Goal: Transaction & Acquisition: Purchase product/service

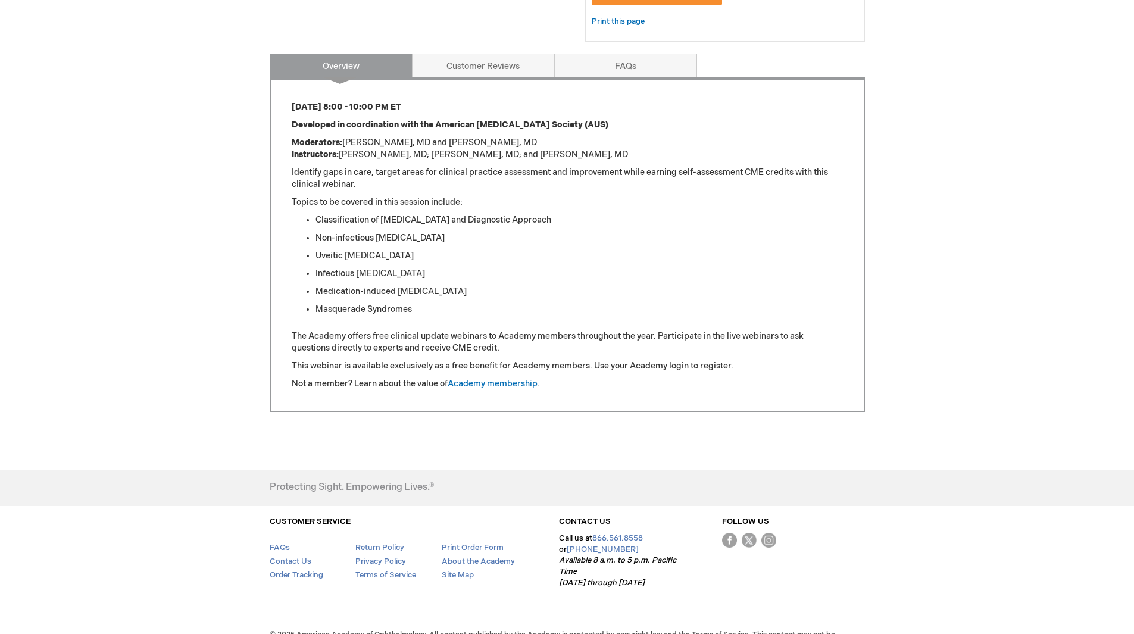
scroll to position [238, 0]
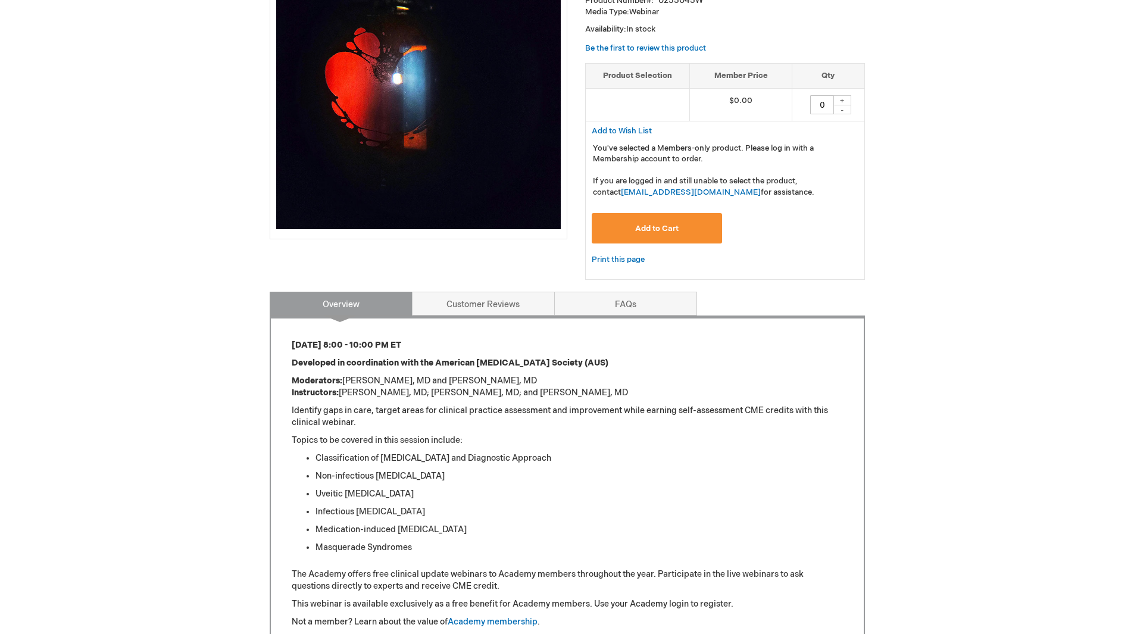
click at [641, 229] on span "Add to Cart" at bounding box center [656, 229] width 43 height 10
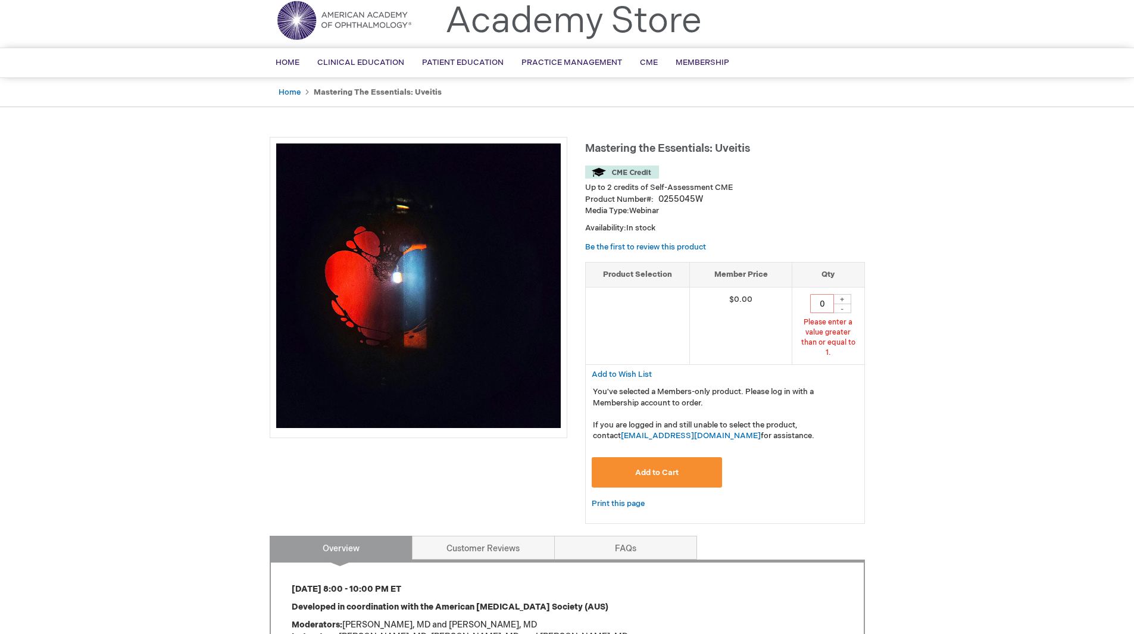
scroll to position [16, 0]
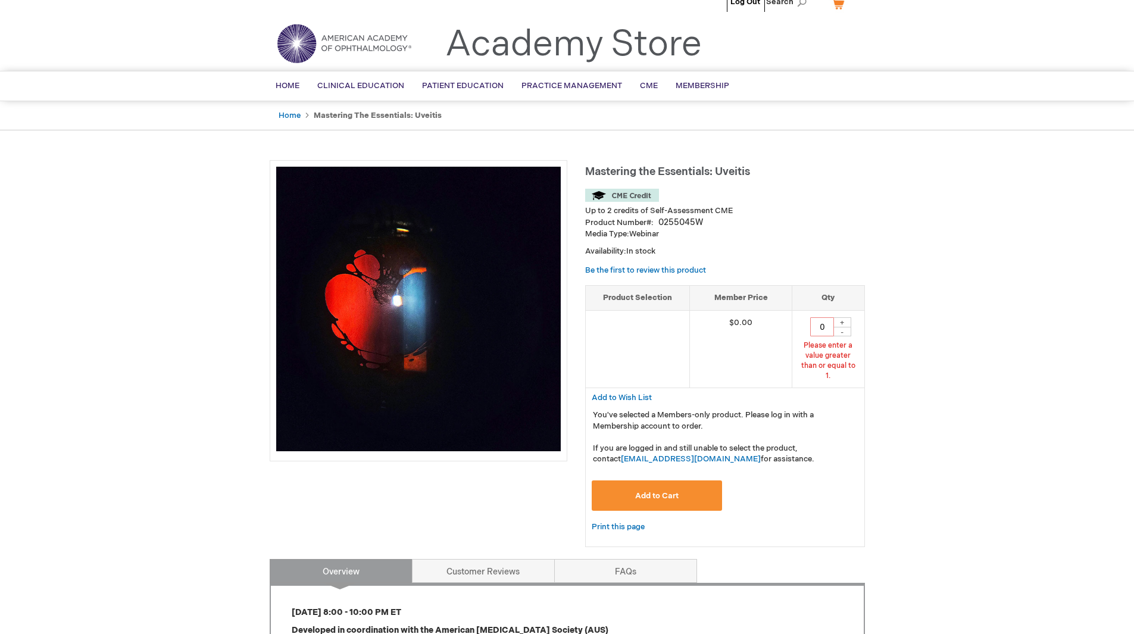
click at [847, 322] on div "+" at bounding box center [843, 322] width 18 height 10
type input "1"
click at [638, 491] on span "Add to Cart" at bounding box center [656, 496] width 43 height 10
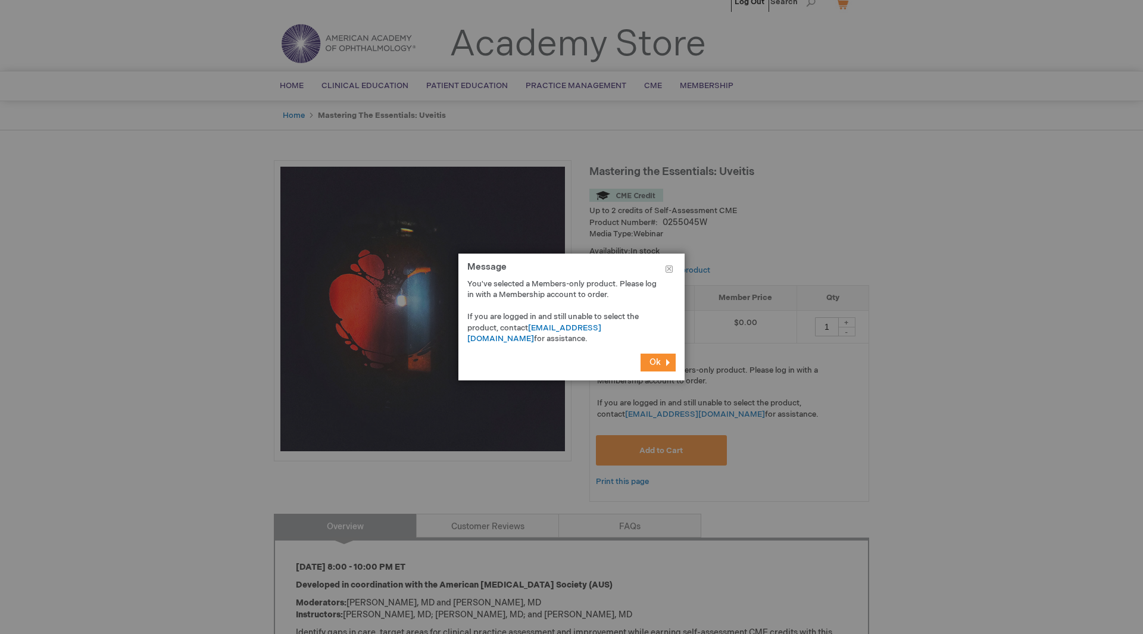
click at [657, 356] on button "Ok" at bounding box center [658, 363] width 35 height 18
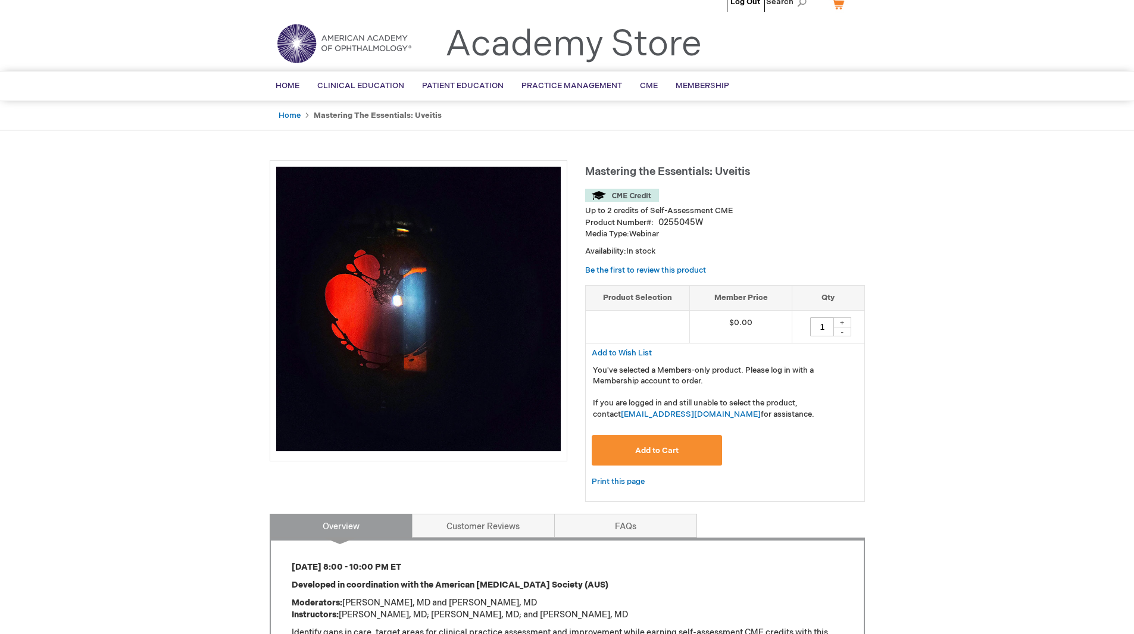
click at [146, 310] on div "Log Out Search My Cart CLOSE RECENTLY ADDED ITEM(S) Close There are no items in…" at bounding box center [567, 552] width 1134 height 1136
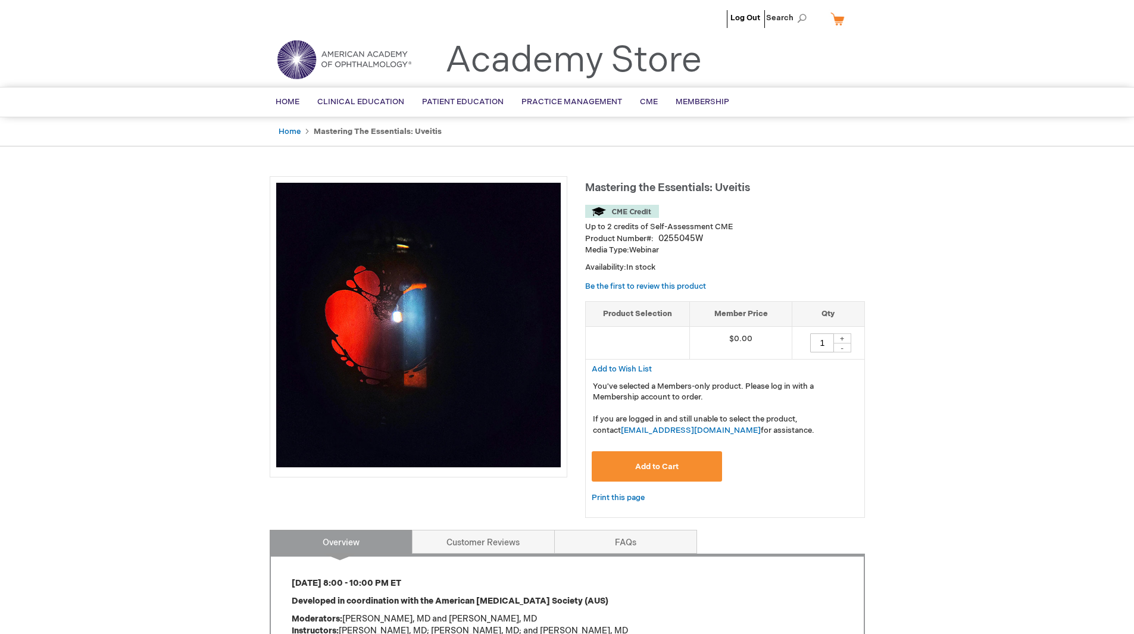
click at [616, 466] on button "Add to Cart" at bounding box center [657, 466] width 131 height 30
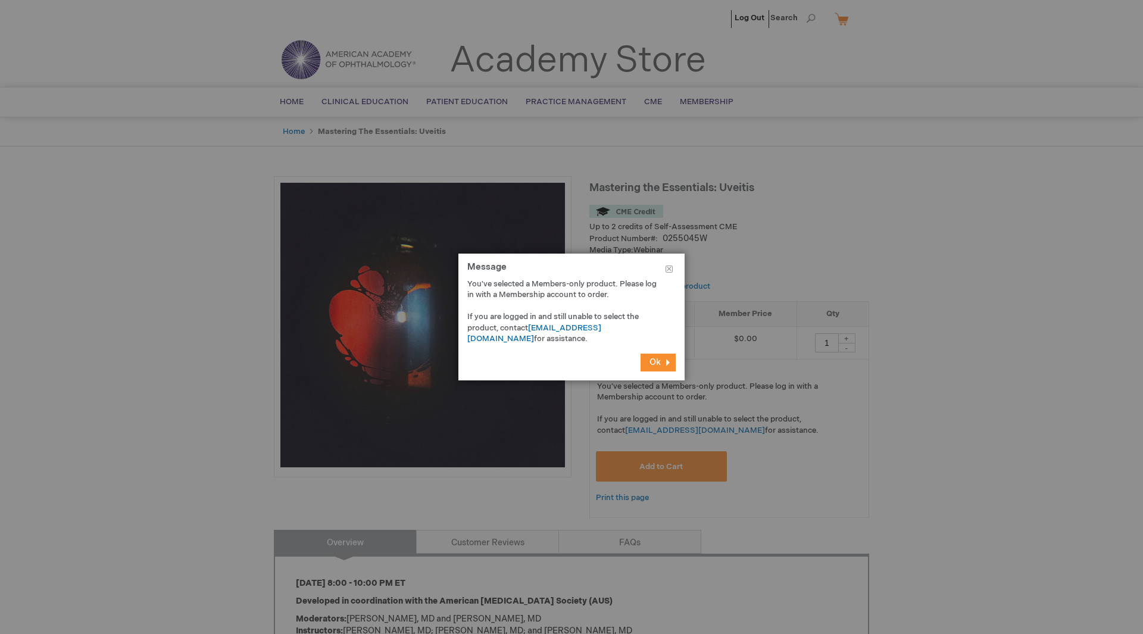
click at [662, 363] on button "Ok" at bounding box center [658, 363] width 35 height 18
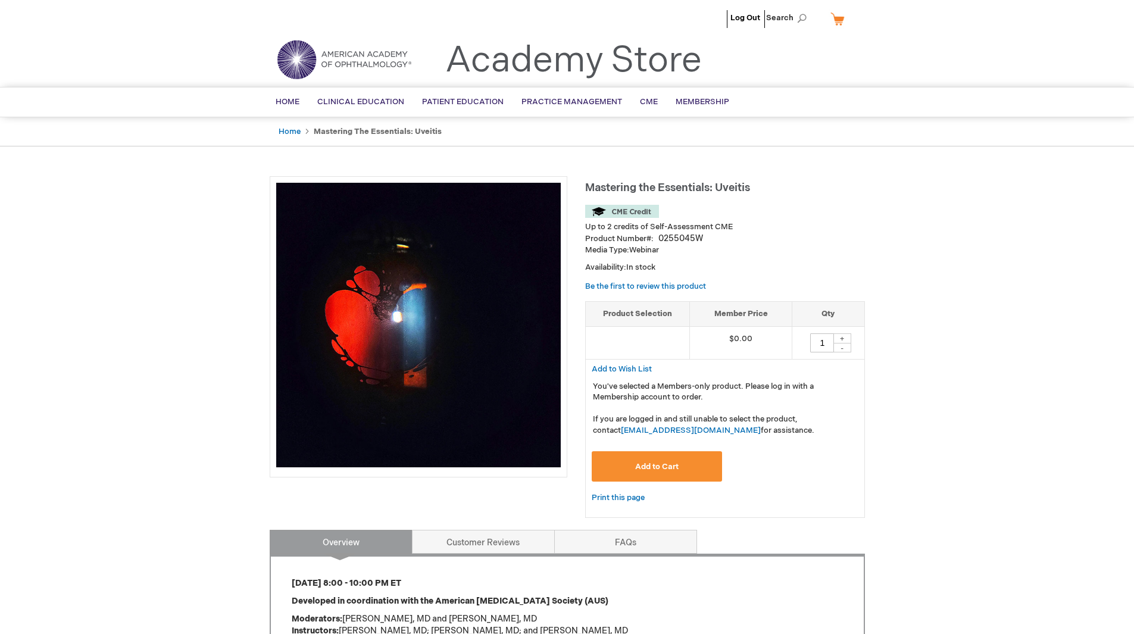
click at [667, 474] on button "Add to Cart" at bounding box center [657, 466] width 131 height 30
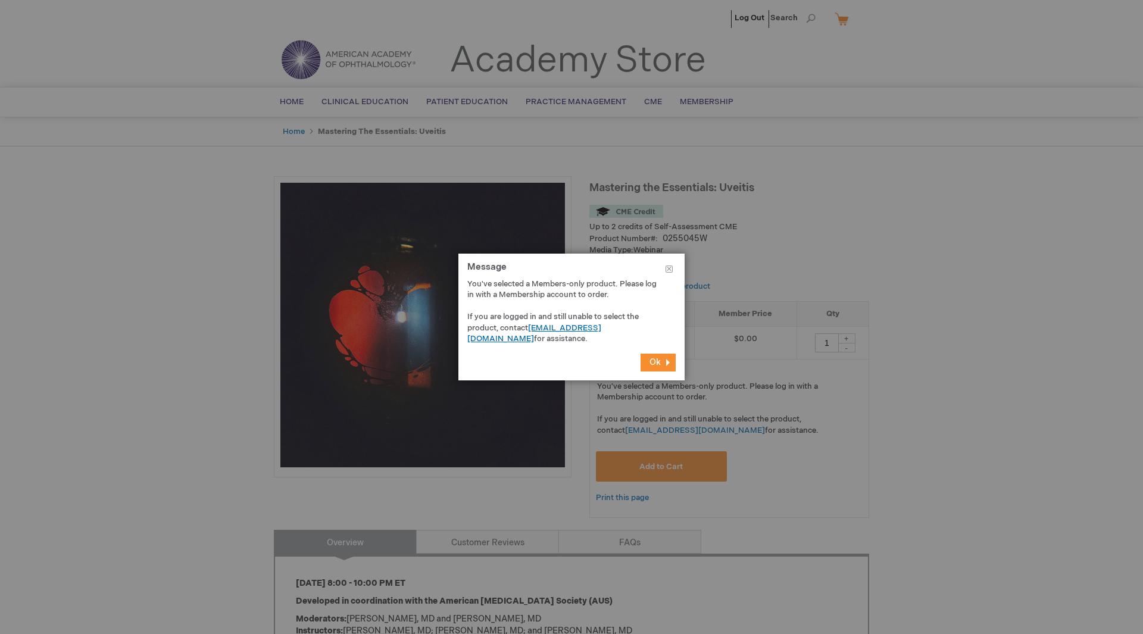
click at [581, 327] on link "customer_service@aao.org" at bounding box center [534, 333] width 134 height 21
click at [657, 361] on span "Ok" at bounding box center [655, 362] width 11 height 10
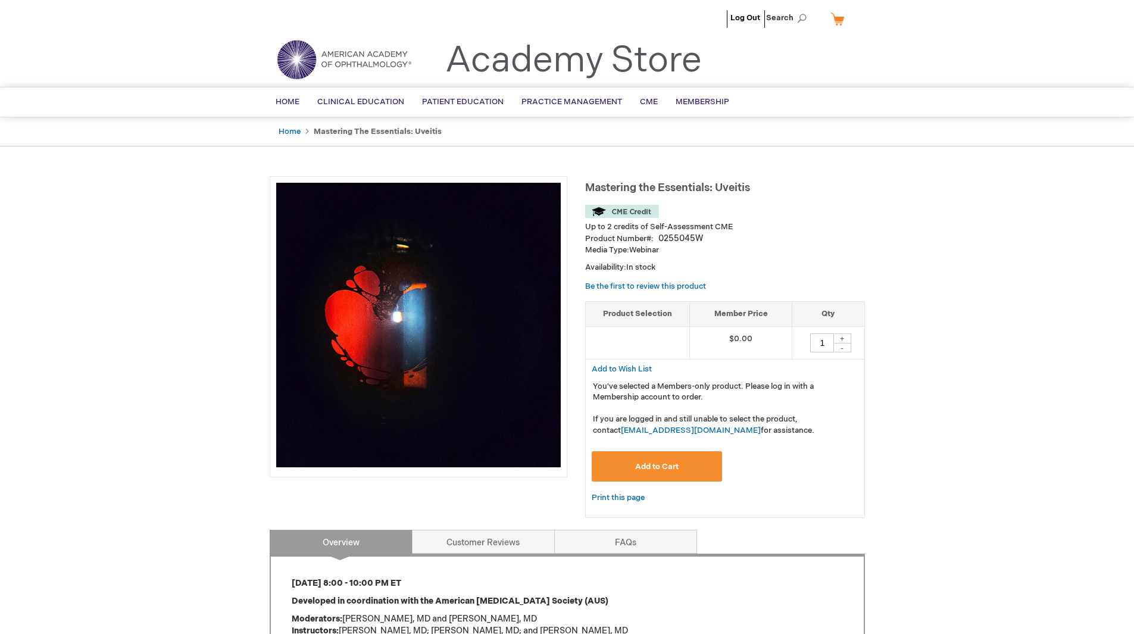
click at [641, 472] on span "Add to Cart" at bounding box center [656, 467] width 43 height 10
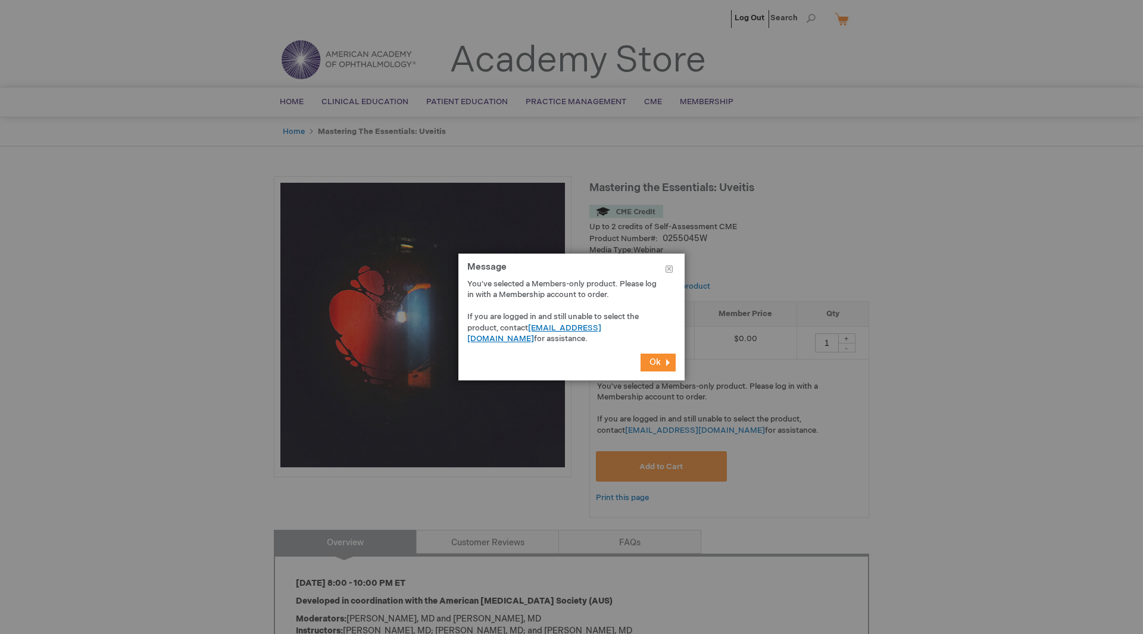
click at [568, 328] on link "customer_service@aao.org" at bounding box center [534, 333] width 134 height 21
click at [668, 358] on button "Ok" at bounding box center [658, 363] width 35 height 18
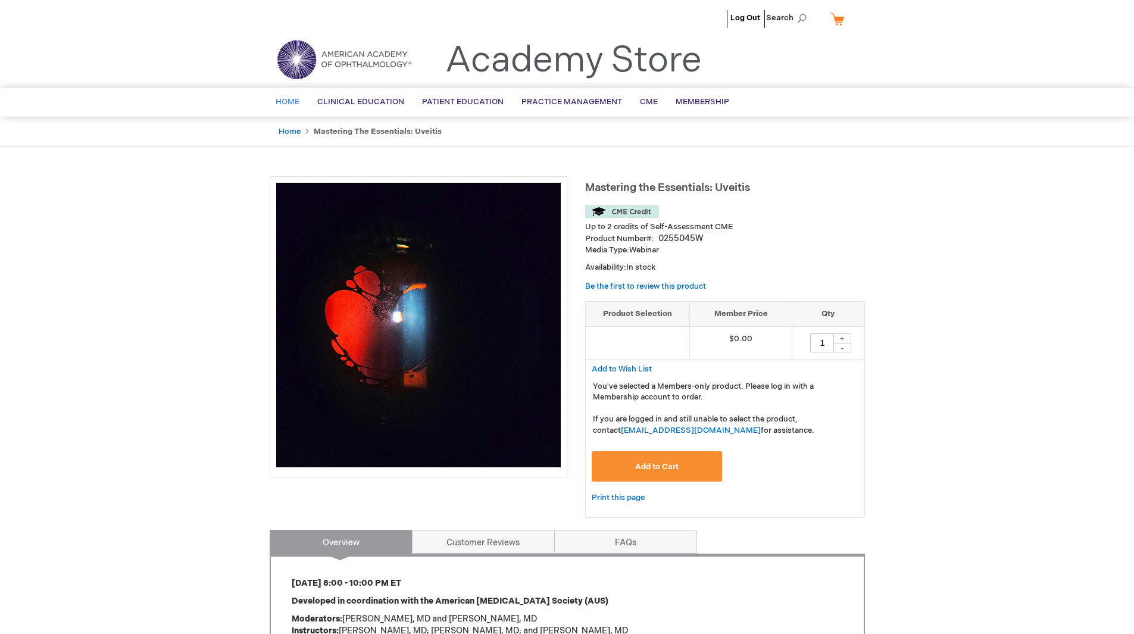
click at [285, 101] on span "Home" at bounding box center [288, 102] width 24 height 10
